Goal: Task Accomplishment & Management: Use online tool/utility

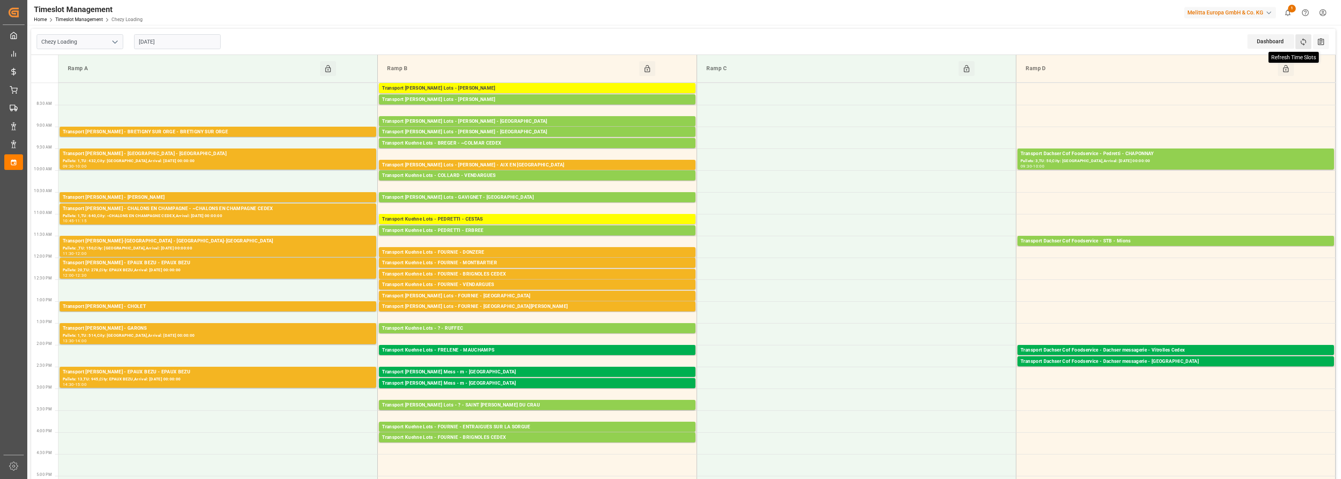
click at [1305, 39] on icon at bounding box center [1304, 42] width 8 height 8
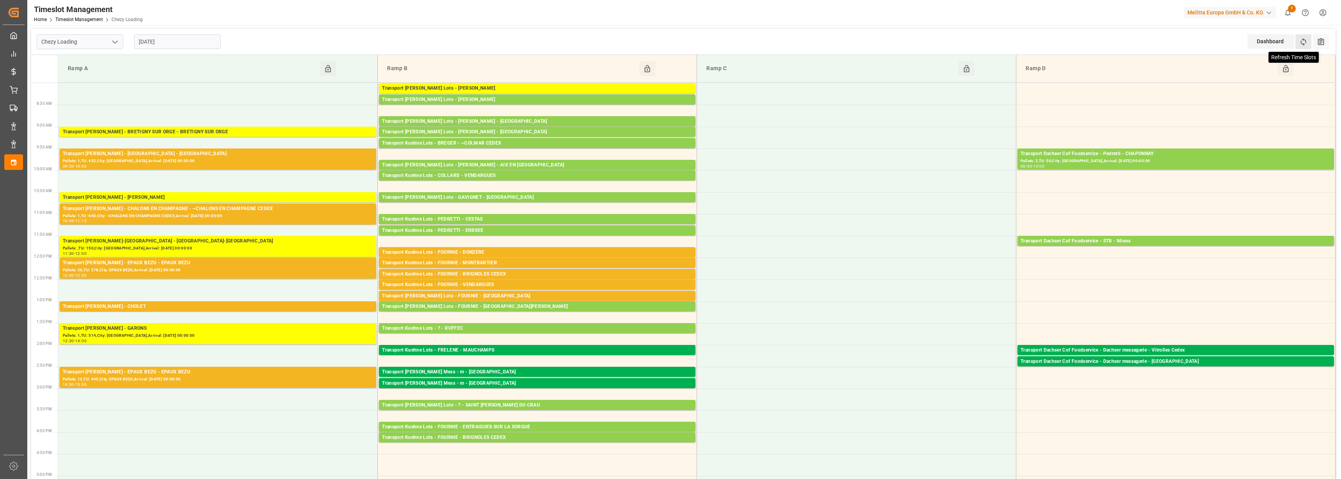
click at [1305, 40] on icon at bounding box center [1304, 42] width 8 height 8
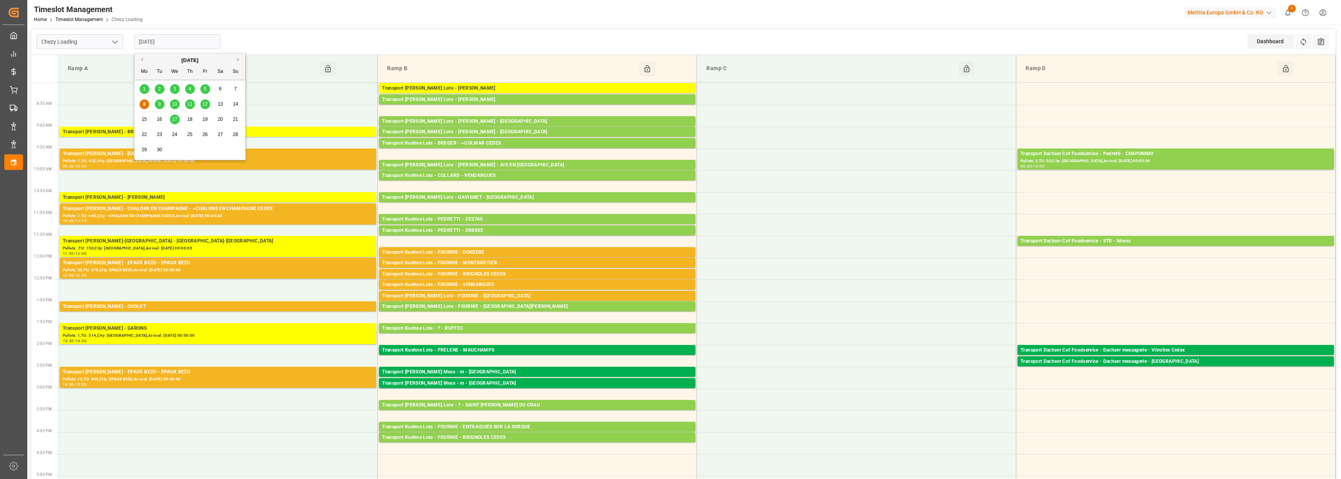
click at [150, 43] on input "[DATE]" at bounding box center [177, 41] width 87 height 15
click at [116, 43] on icon "open menu" at bounding box center [114, 41] width 9 height 9
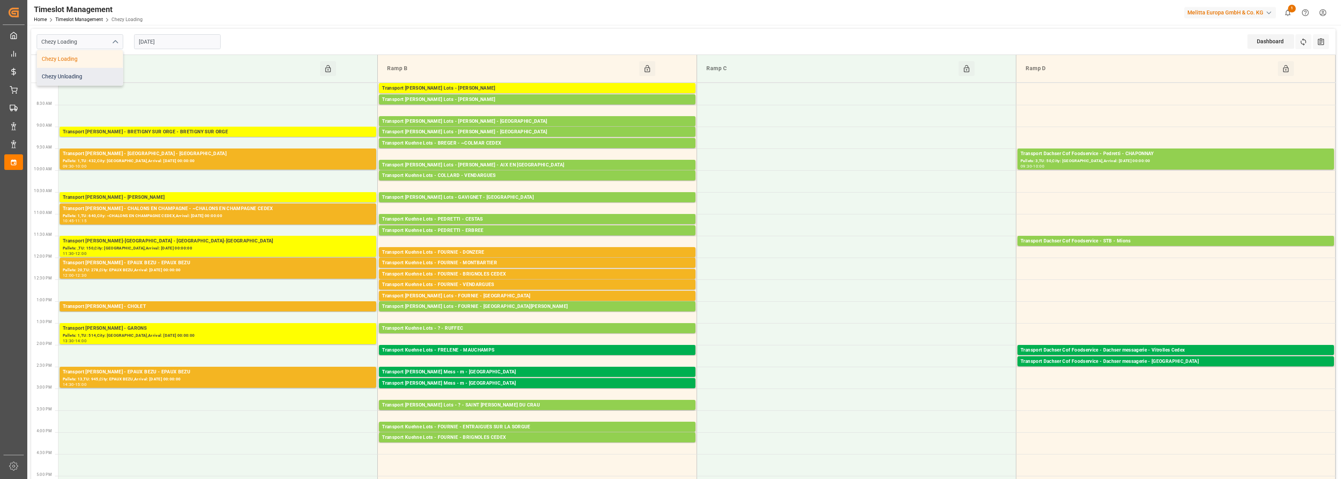
click at [84, 74] on div "Chezy Unloading" at bounding box center [80, 77] width 86 height 18
type input "Chezy Unloading"
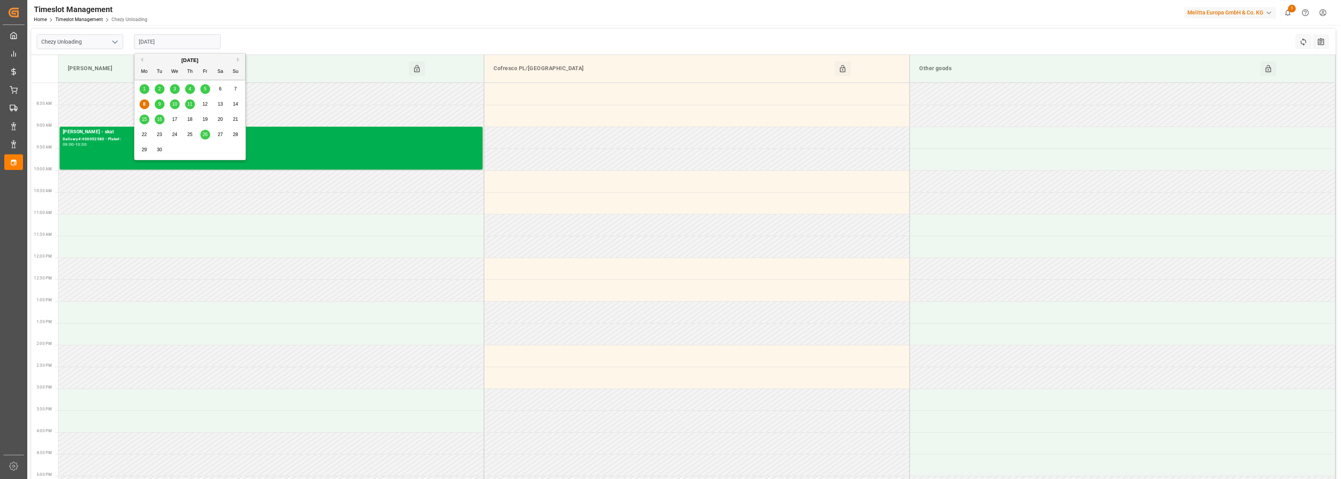
drag, startPoint x: 155, startPoint y: 41, endPoint x: 158, endPoint y: 52, distance: 11.7
click at [156, 40] on input "[DATE]" at bounding box center [177, 41] width 87 height 15
click at [159, 101] on span "9" at bounding box center [159, 103] width 3 height 5
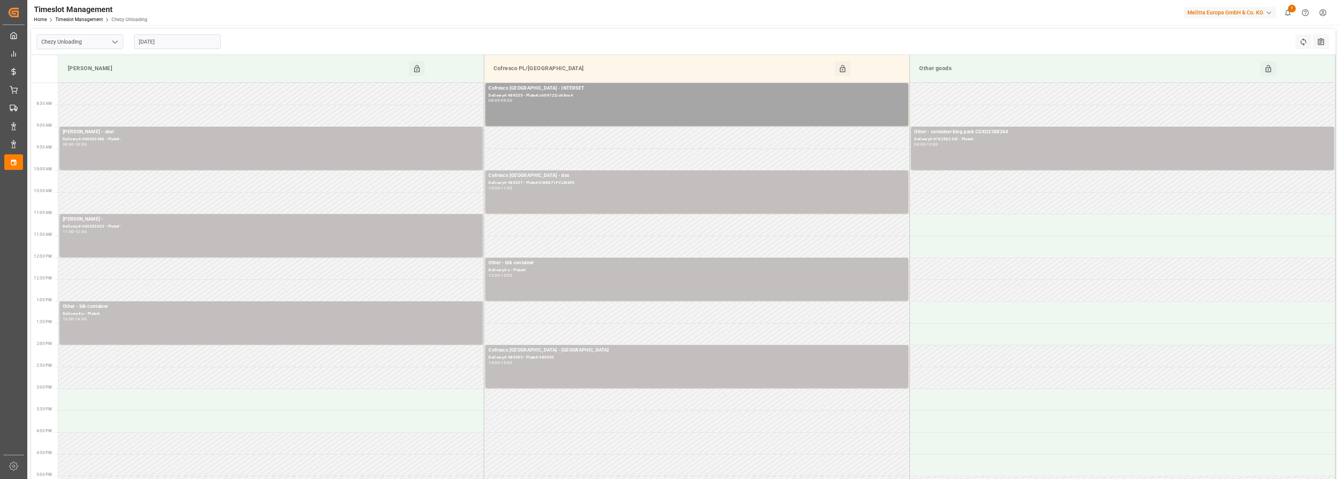
click at [173, 39] on input "[DATE]" at bounding box center [177, 41] width 87 height 15
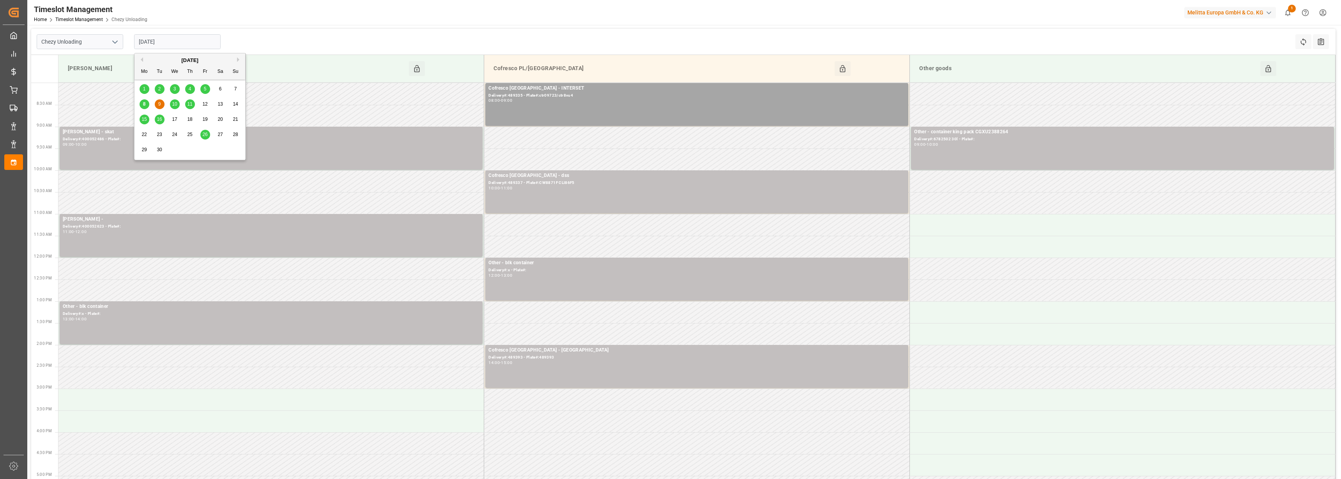
click at [174, 106] on span "10" at bounding box center [174, 103] width 5 height 5
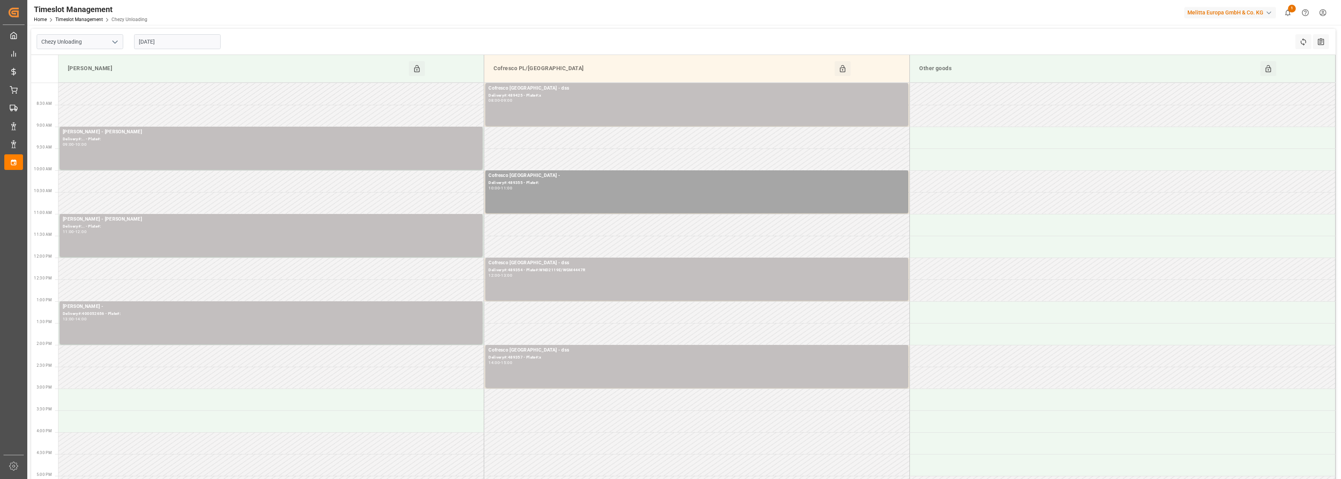
click at [165, 43] on input "[DATE]" at bounding box center [177, 41] width 87 height 15
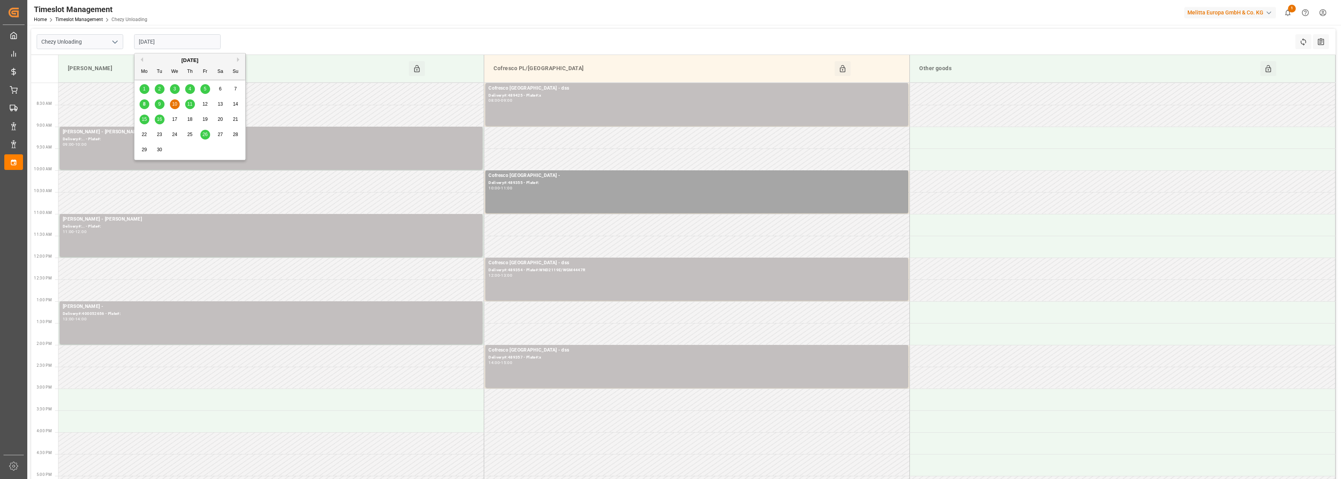
click at [192, 107] on div "11" at bounding box center [190, 104] width 10 height 9
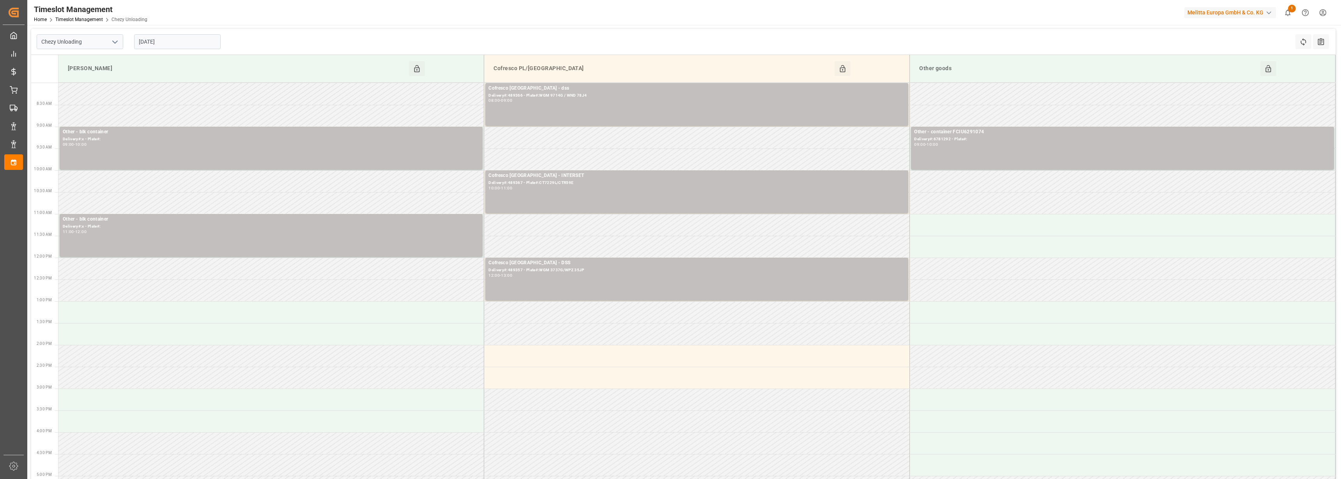
click at [152, 43] on input "[DATE]" at bounding box center [177, 41] width 87 height 15
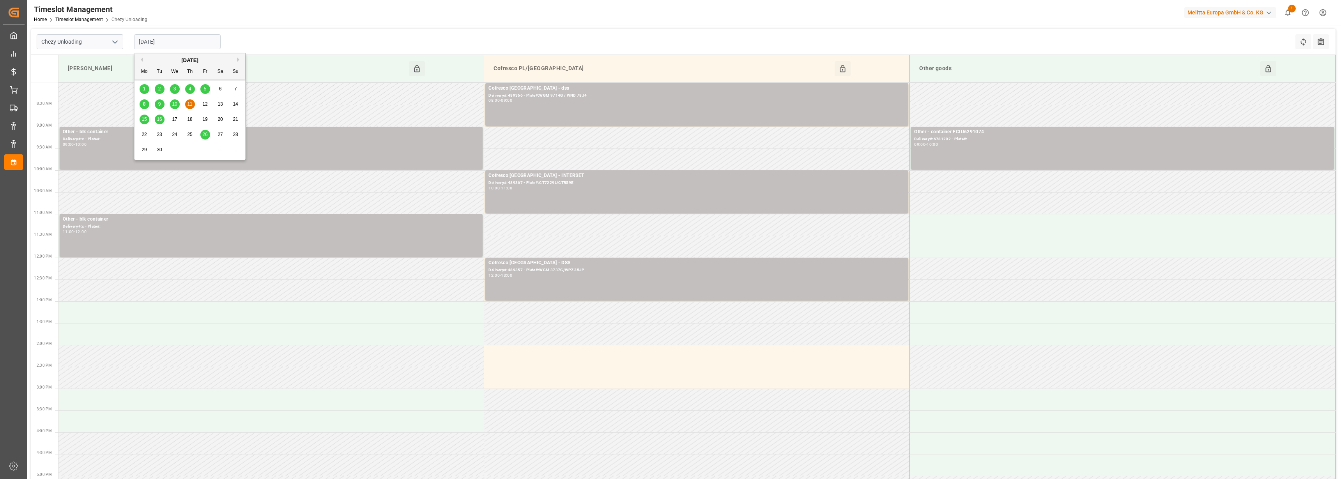
click at [156, 103] on div "9" at bounding box center [160, 104] width 10 height 9
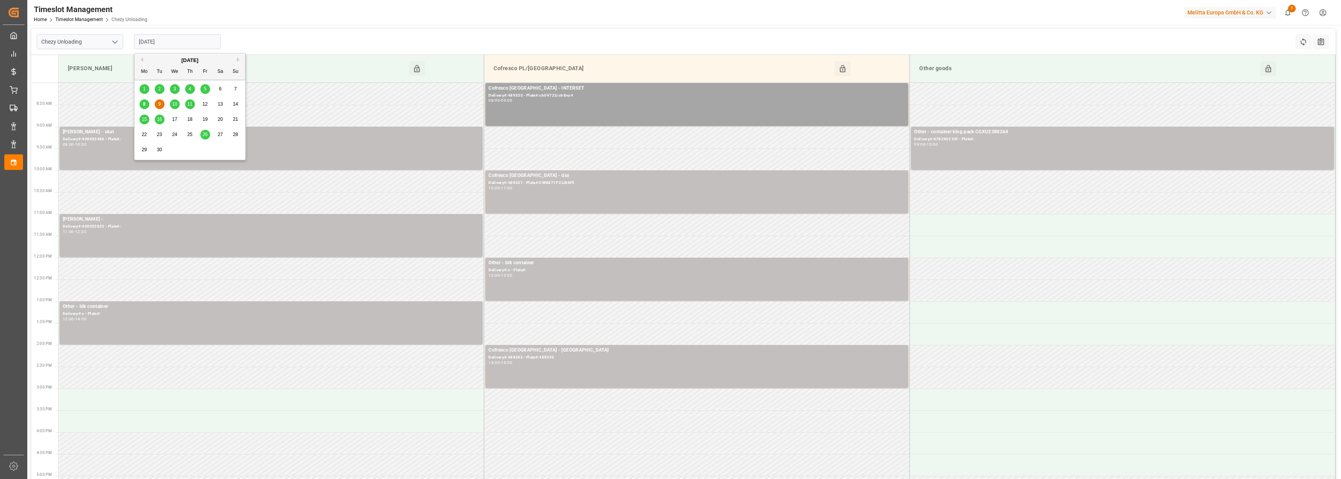
click at [160, 42] on input "[DATE]" at bounding box center [177, 41] width 87 height 15
click at [176, 106] on span "10" at bounding box center [174, 103] width 5 height 5
type input "[DATE]"
